Goal: Check status: Check status

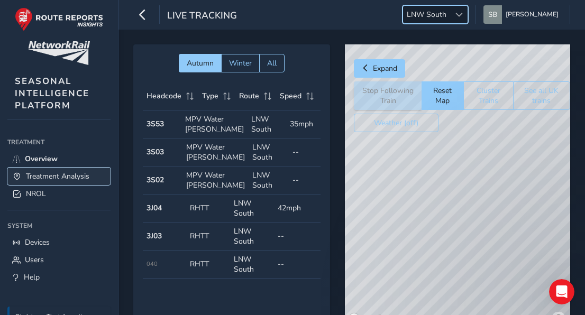
click at [54, 173] on span "Treatment Analysis" at bounding box center [58, 176] width 64 height 10
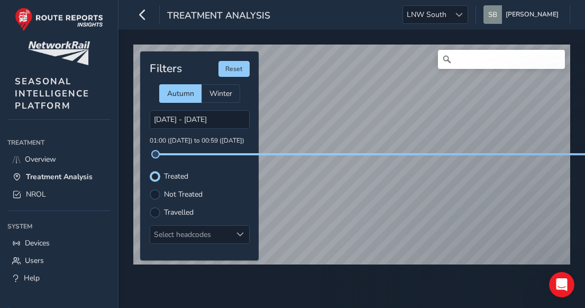
click at [191, 196] on label "Not Treated" at bounding box center [183, 194] width 39 height 7
click at [155, 193] on input "Not Treated" at bounding box center [155, 193] width 0 height 0
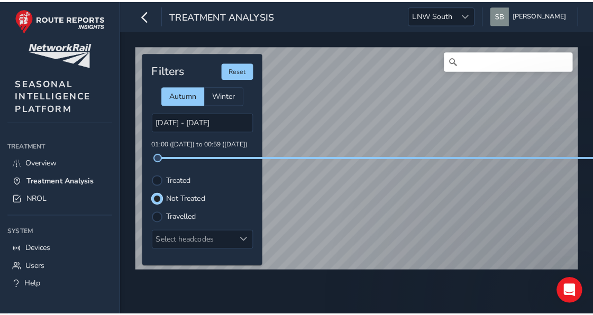
scroll to position [5, 6]
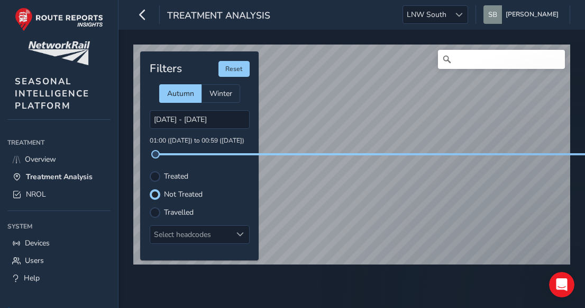
click at [585, 86] on html "Treatment Analysis LNW South LNW South [PERSON_NAME] Colour Scheme: Dark Dim Li…" at bounding box center [292, 154] width 585 height 308
click at [243, 232] on span at bounding box center [240, 233] width 7 height 7
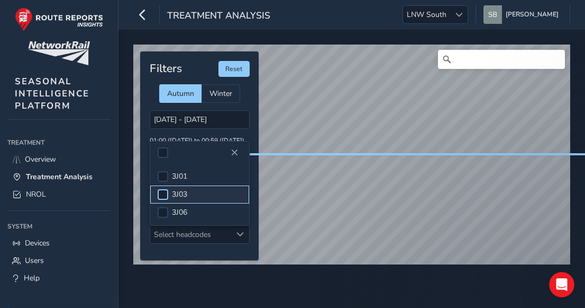
click at [162, 193] on div at bounding box center [163, 194] width 11 height 11
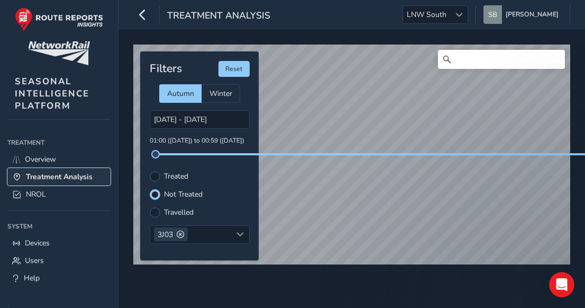
click at [56, 177] on span "Treatment Analysis" at bounding box center [59, 176] width 67 height 10
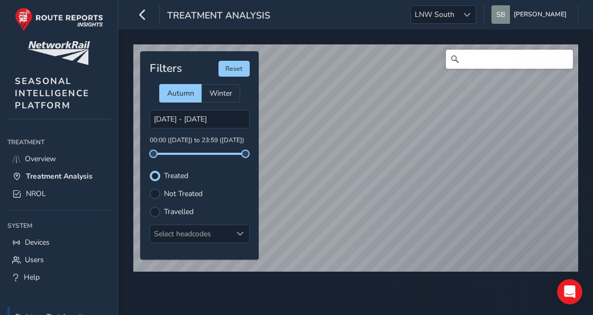
click at [221, 191] on div "© Mapbox © OpenStreetMap Improve this map Filters Reset Autumn Winter [DATE] - …" at bounding box center [356, 154] width 453 height 227
click at [221, 196] on div "© Mapbox © OpenStreetMap Improve this map Filters Reset Autumn Winter [DATE] - …" at bounding box center [356, 154] width 453 height 227
click at [333, 275] on div "© Mapbox © OpenStreetMap Improve this map" at bounding box center [356, 158] width 453 height 235
click at [245, 232] on div "© Mapbox © OpenStreetMap Improve this map Filters Reset Autumn Winter [DATE] - …" at bounding box center [356, 154] width 453 height 227
click at [156, 192] on div at bounding box center [155, 194] width 11 height 11
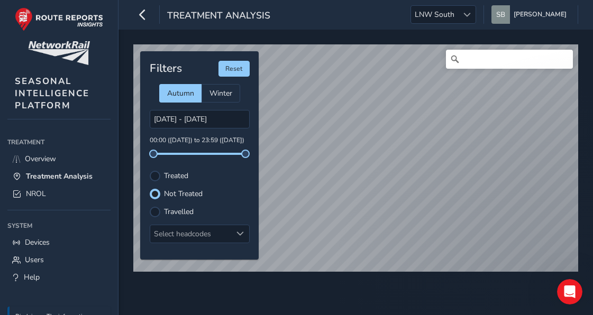
click at [244, 243] on div "© Mapbox © OpenStreetMap Improve this map Filters Reset Autumn Winter [DATE] - …" at bounding box center [356, 154] width 453 height 227
click at [345, 285] on div "© Mapbox © OpenStreetMap Improve this map Filters Reset Autumn Winter [DATE] - …" at bounding box center [356, 173] width 475 height 286
click at [376, 283] on div "© Mapbox © OpenStreetMap Improve this map Filters Reset Autumn Winter [DATE] - …" at bounding box center [356, 173] width 475 height 286
click at [431, 292] on div "© Mapbox © OpenStreetMap Improve this map Filters Reset Autumn Winter [DATE] - …" at bounding box center [356, 173] width 475 height 286
click at [21, 195] on icon at bounding box center [17, 194] width 10 height 7
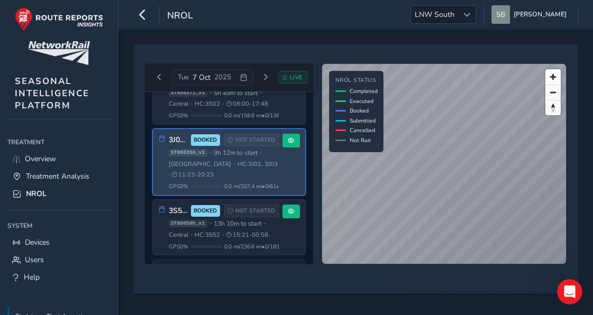
scroll to position [236, 0]
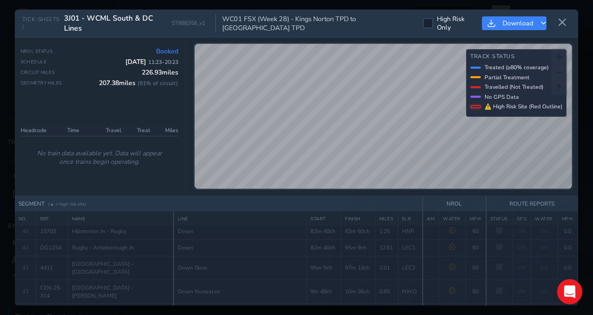
scroll to position [953, 0]
click at [344, 211] on div "TICK-SHEETS / 3J01 - WCML South & DC Lines ST888356_v1 WC01 FSX (Week 28) - [GE…" at bounding box center [297, 158] width 564 height 296
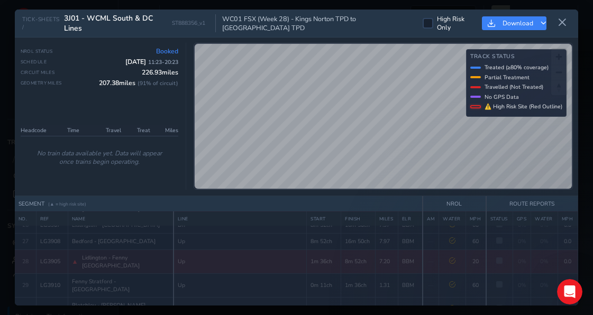
scroll to position [654, 0]
click at [375, 194] on div "NROL Status Booked Schedule [DATE] 11:23 - 20:23 Circuit Miles 226.93 miles Geo…" at bounding box center [297, 117] width 564 height 159
click at [374, 195] on div "NROL Status Booked Schedule [DATE] 11:23 - 20:23 Circuit Miles 226.93 miles Geo…" at bounding box center [297, 117] width 564 height 159
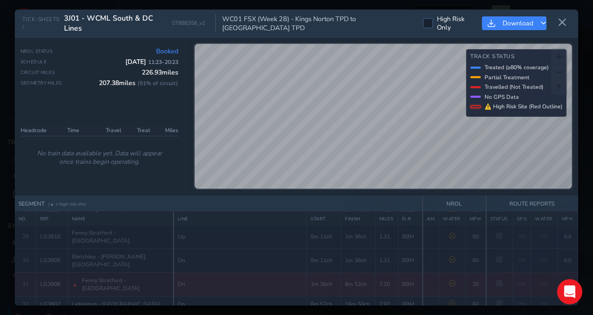
scroll to position [703, 0]
click at [429, 193] on div "NROL Status Booked Schedule [DATE] 11:23 - 20:23 Circuit Miles 226.93 miles Geo…" at bounding box center [297, 117] width 564 height 159
click at [444, 236] on div "TICK-SHEETS / 3J01 - WCML South & DC Lines ST888356_v1 WC01 FSX (Week 28) - [GE…" at bounding box center [297, 158] width 564 height 296
click at [464, 232] on div "TICK-SHEETS / 3J01 - WCML South & DC Lines ST888356_v1 WC01 FSX (Week 28) - [GE…" at bounding box center [297, 158] width 564 height 296
click at [422, 241] on div "TICK-SHEETS / 3J01 - WCML South & DC Lines ST888356_v1 WC01 FSX (Week 28) - [GE…" at bounding box center [297, 158] width 564 height 296
